Goal: Task Accomplishment & Management: Complete application form

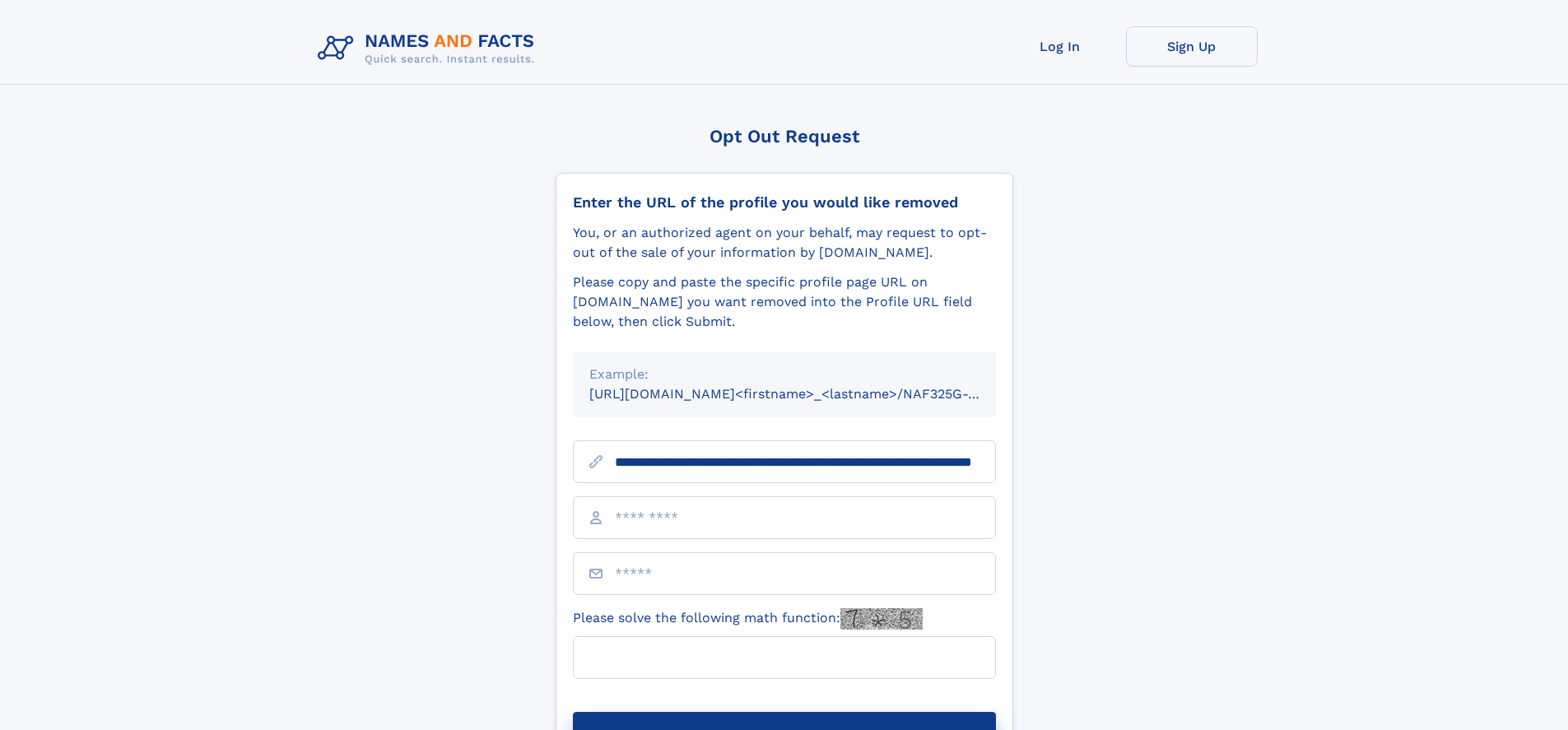
scroll to position [0, 155]
type input "**********"
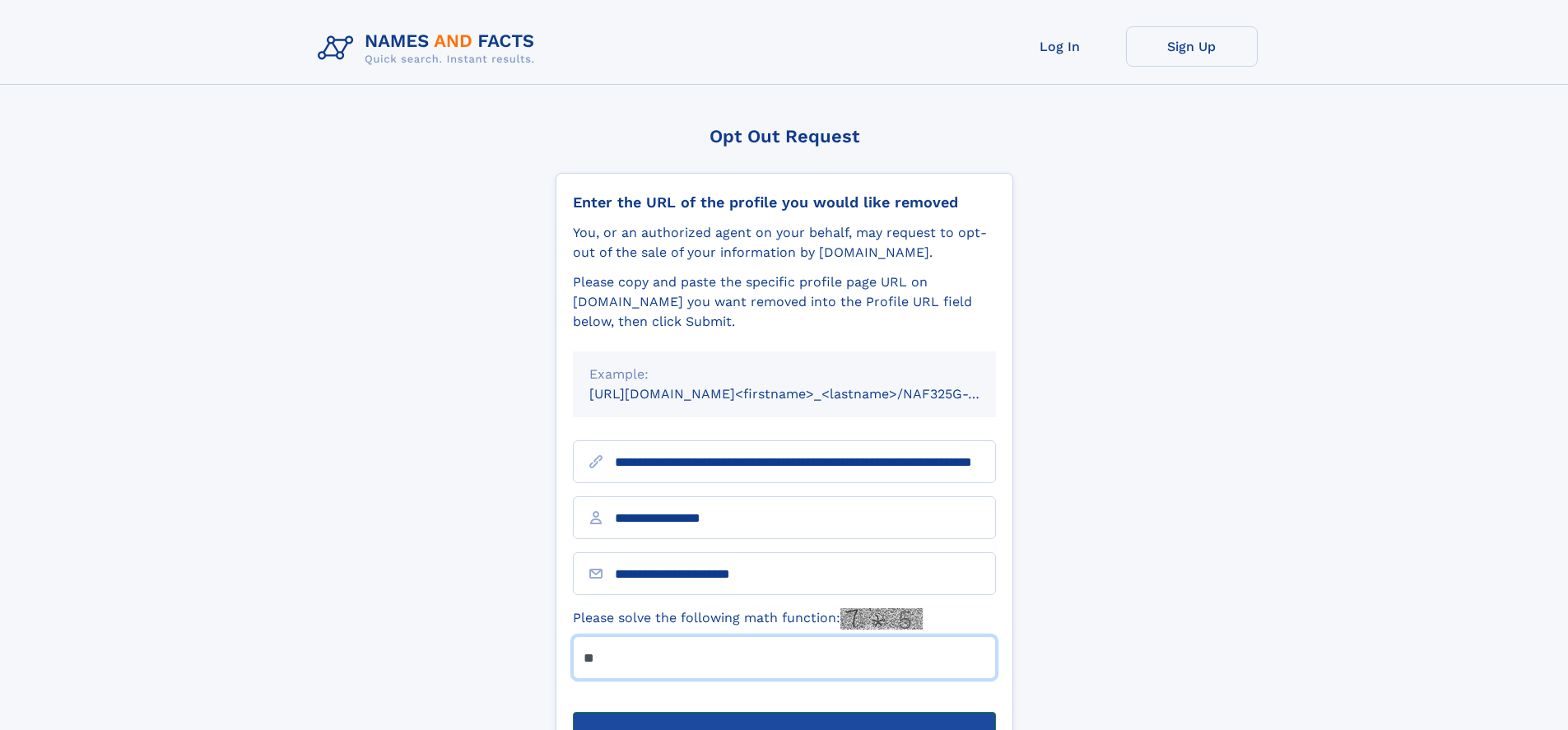
type input "**"
click at [784, 712] on button "Submit Opt Out Request" at bounding box center [784, 737] width 423 height 52
